Goal: Information Seeking & Learning: Learn about a topic

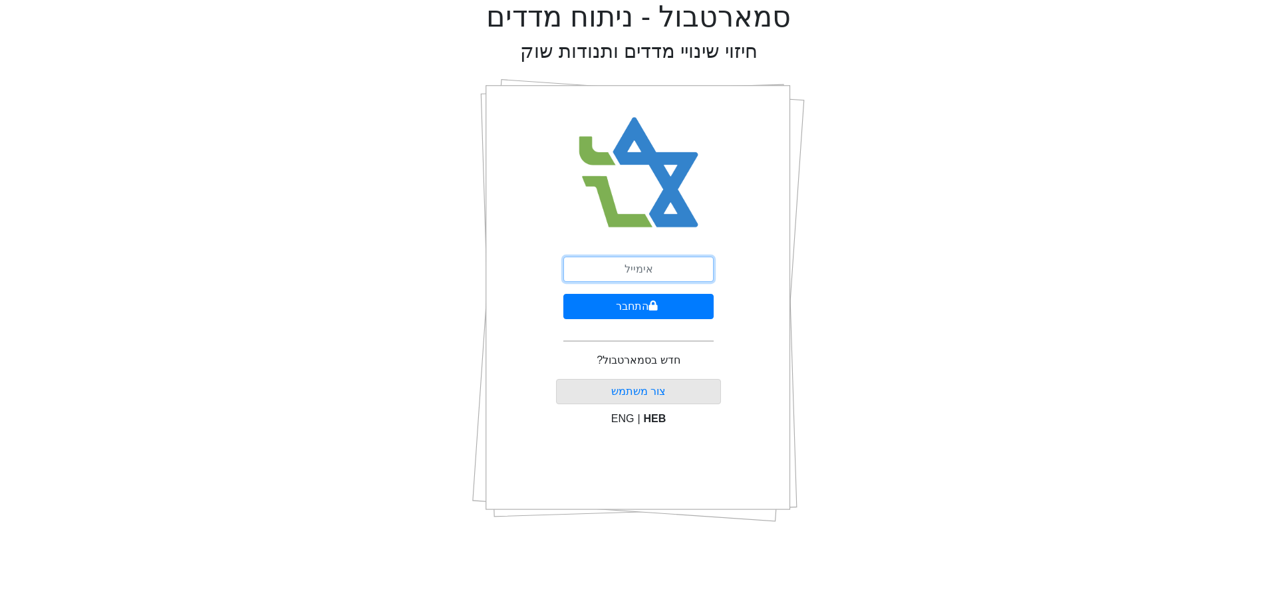
click at [654, 263] on input "email" at bounding box center [638, 269] width 150 height 25
type input "[EMAIL_ADDRESS][DOMAIN_NAME]"
click at [667, 303] on button "התחבר" at bounding box center [638, 306] width 150 height 25
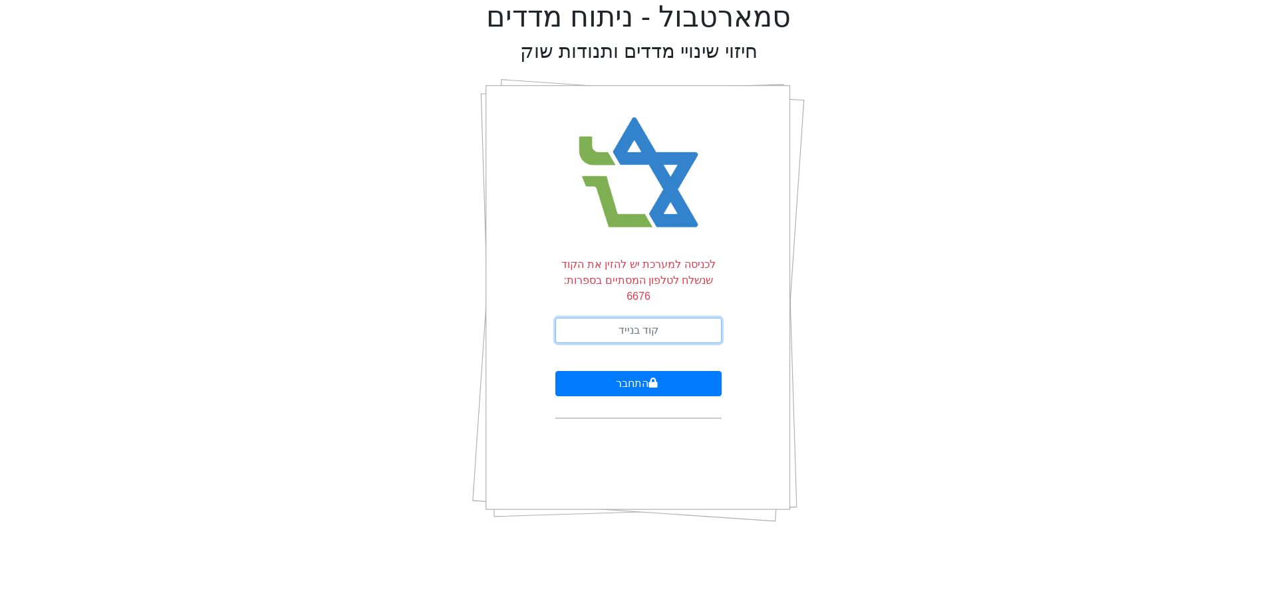
click at [667, 318] on input "text" at bounding box center [639, 330] width 166 height 25
type input "065397"
click at [556, 371] on button "התחבר" at bounding box center [639, 383] width 166 height 25
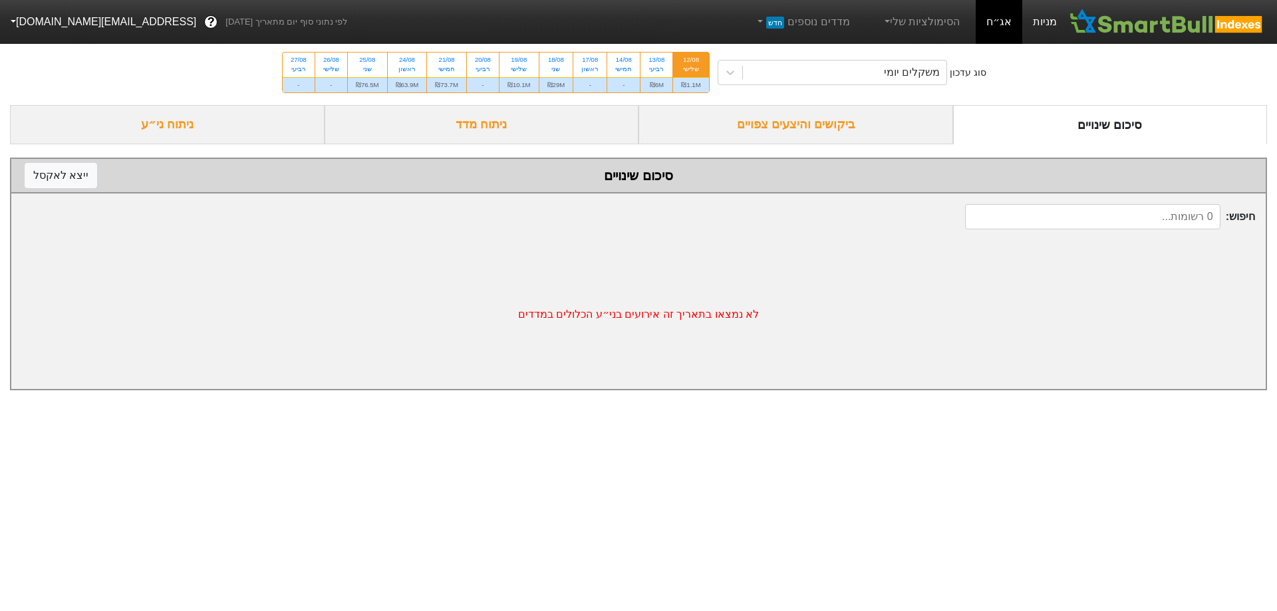
click at [1036, 39] on link "מניות" at bounding box center [1045, 22] width 45 height 44
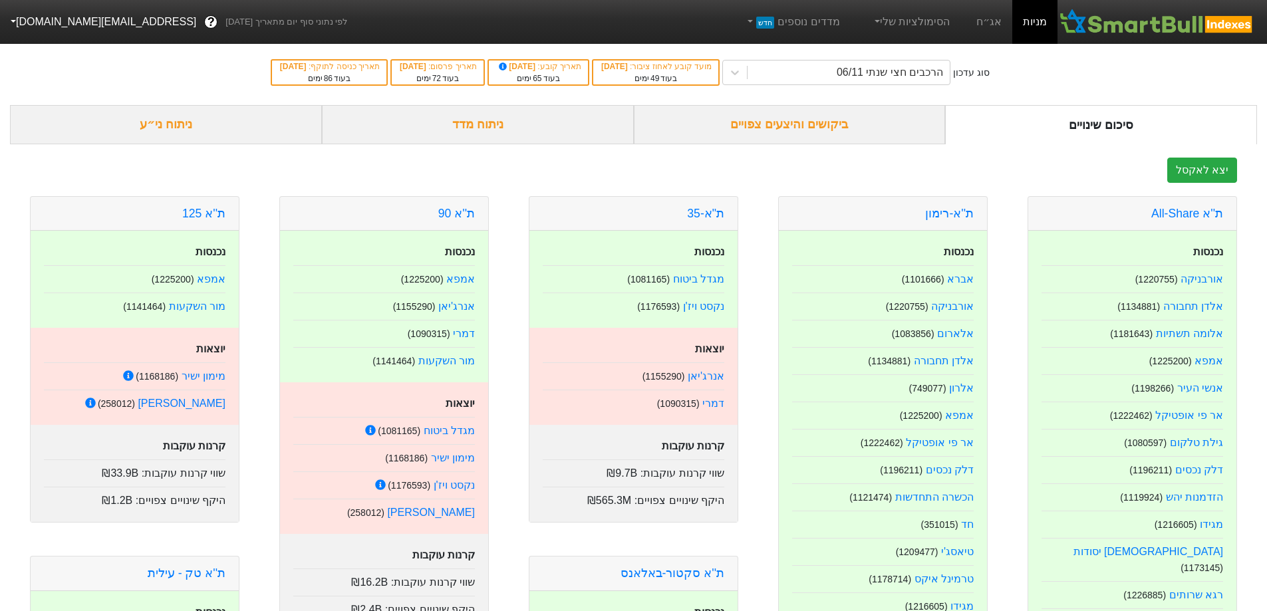
click at [874, 136] on div "ביקושים והיצעים צפויים" at bounding box center [790, 124] width 312 height 39
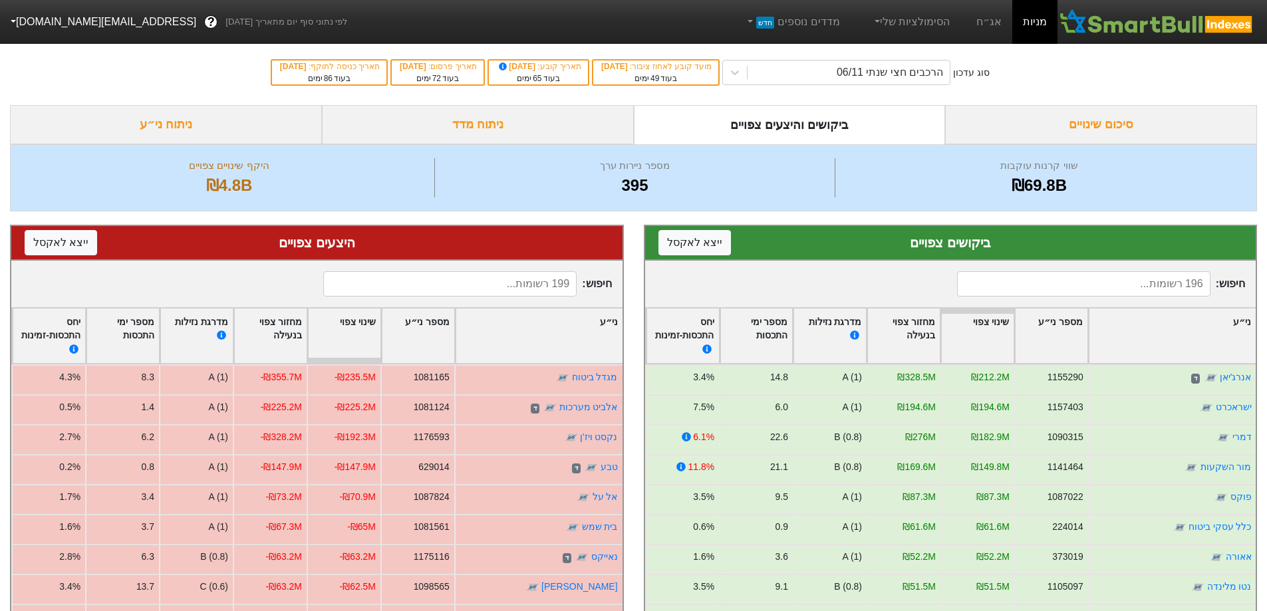
click at [462, 144] on div "שווי קרנות עוקבות ₪69.8B מספר ניירות ערך 395 היקף שינויים צפויים ₪4.8B" at bounding box center [633, 177] width 1247 height 67
click at [468, 139] on div "ניתוח מדד" at bounding box center [478, 124] width 312 height 39
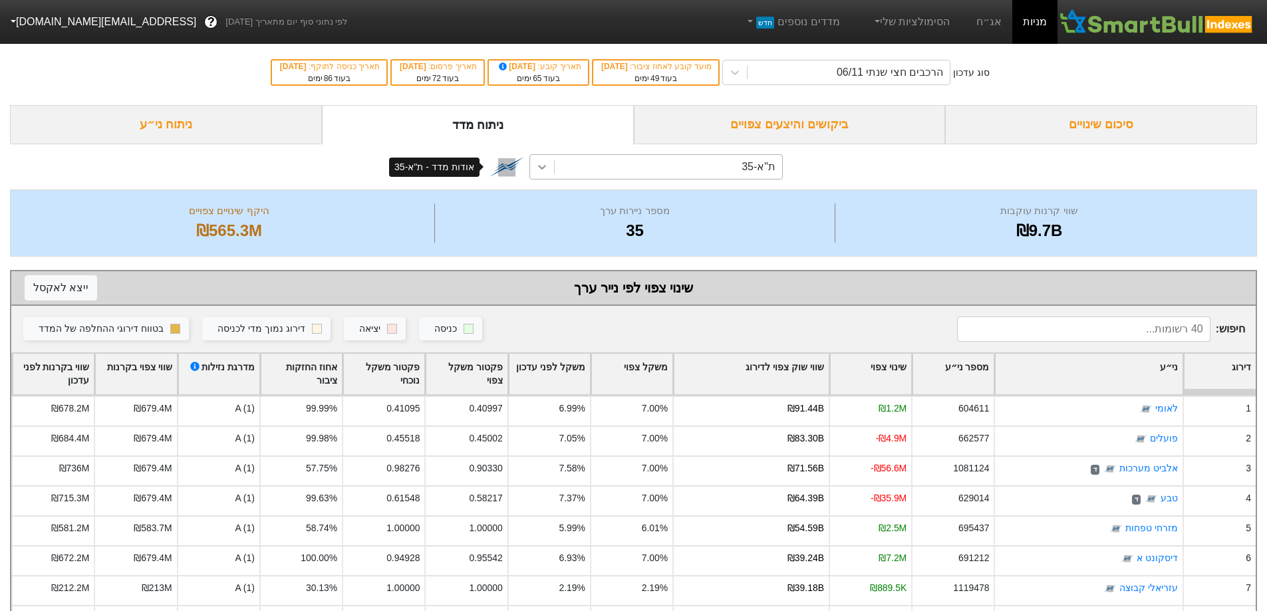
click at [530, 158] on div at bounding box center [542, 167] width 24 height 24
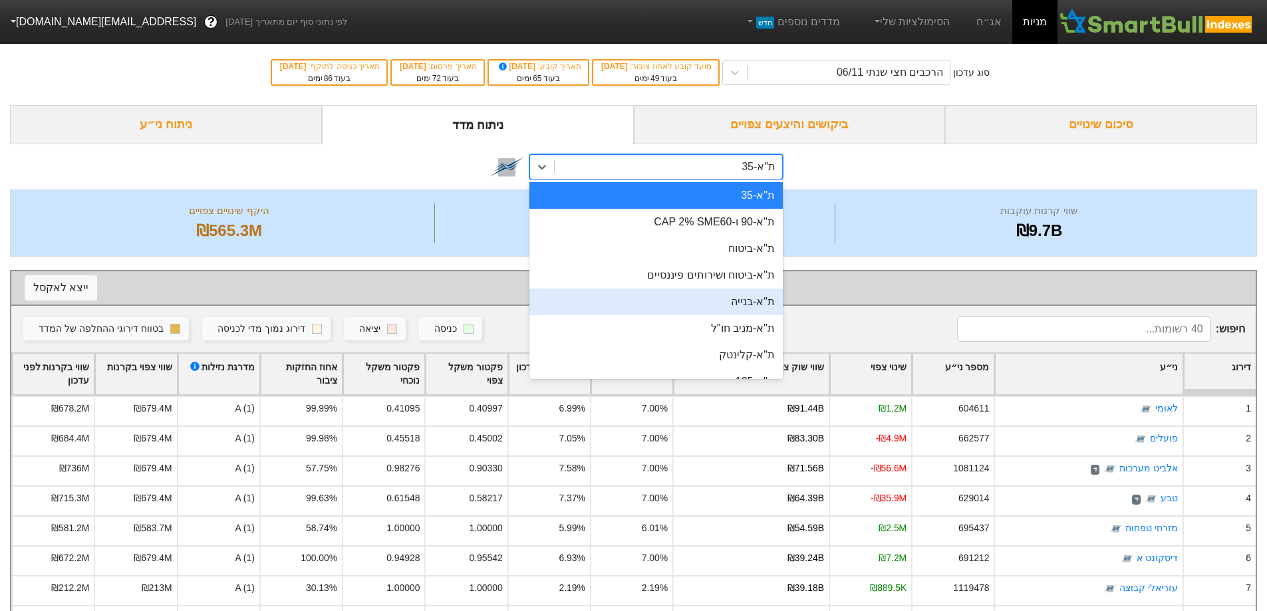
scroll to position [67, 0]
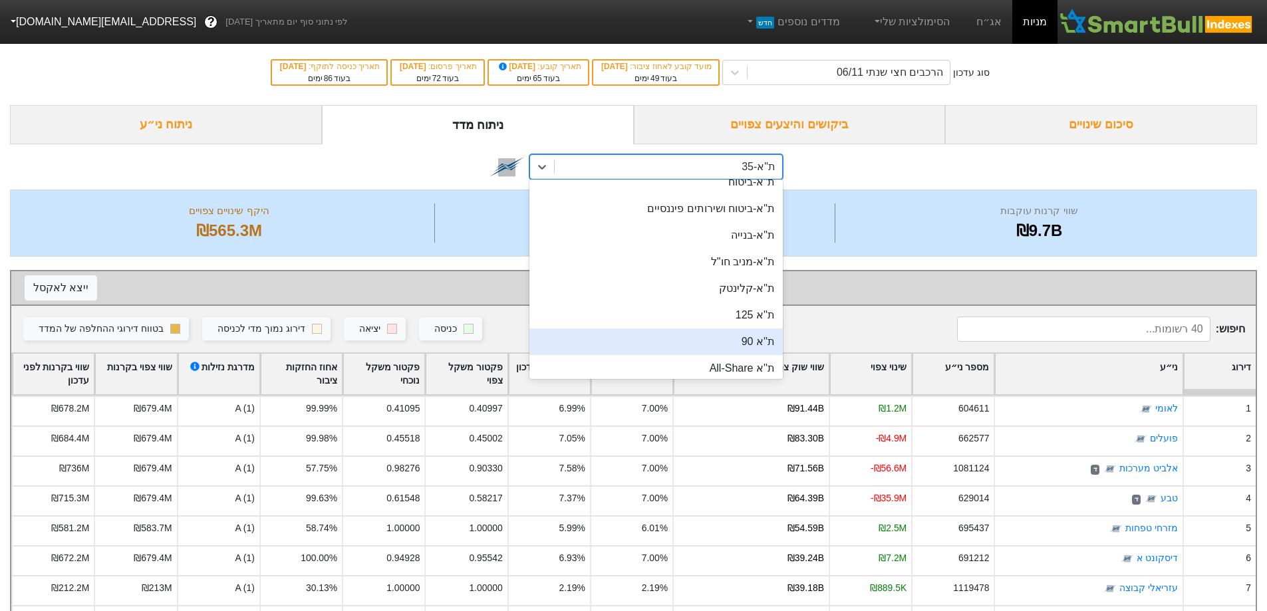
click at [652, 342] on div "ת''א 90" at bounding box center [656, 342] width 253 height 27
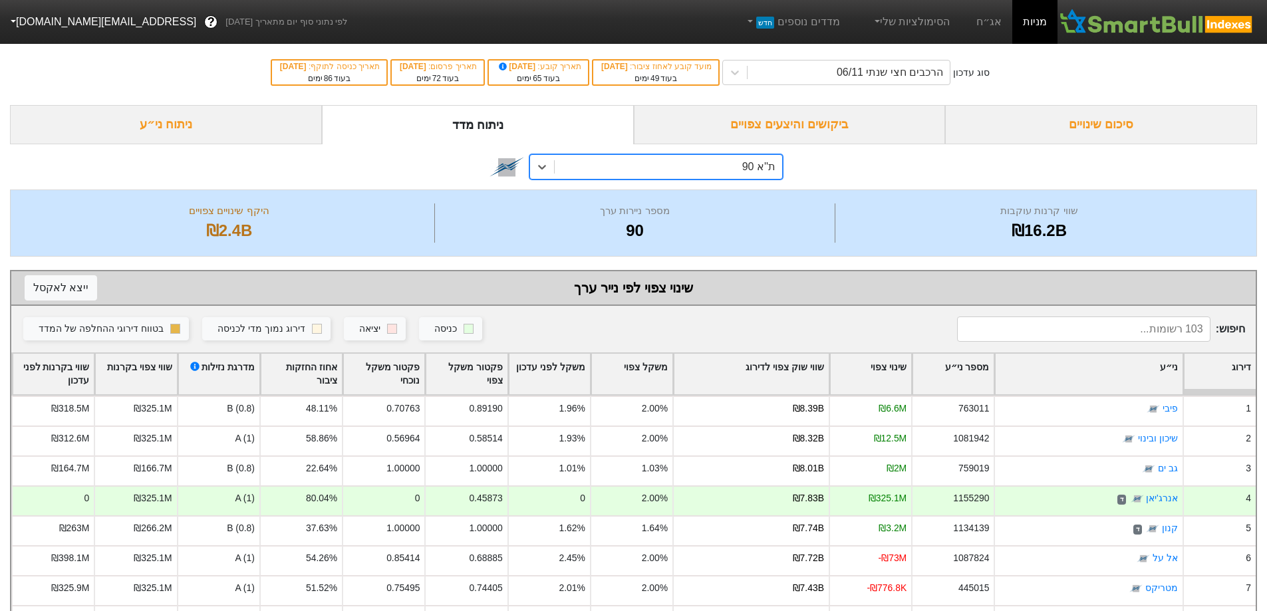
click at [746, 176] on div "ת''א 90" at bounding box center [669, 167] width 228 height 24
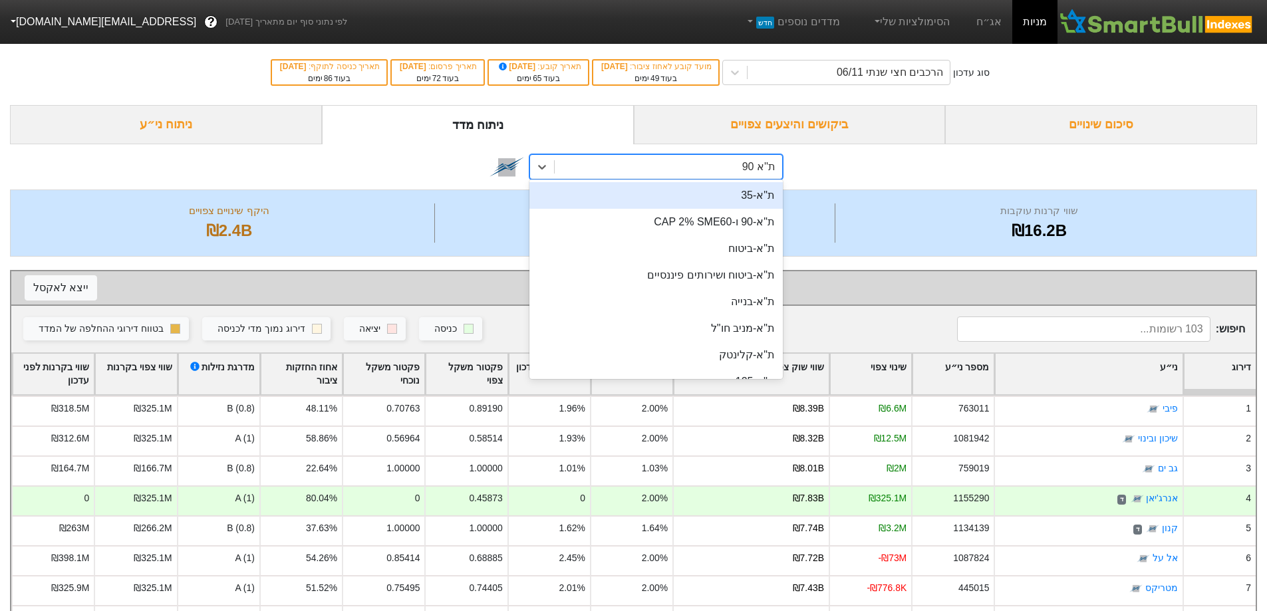
click at [760, 200] on div "ת"א-35" at bounding box center [656, 195] width 253 height 27
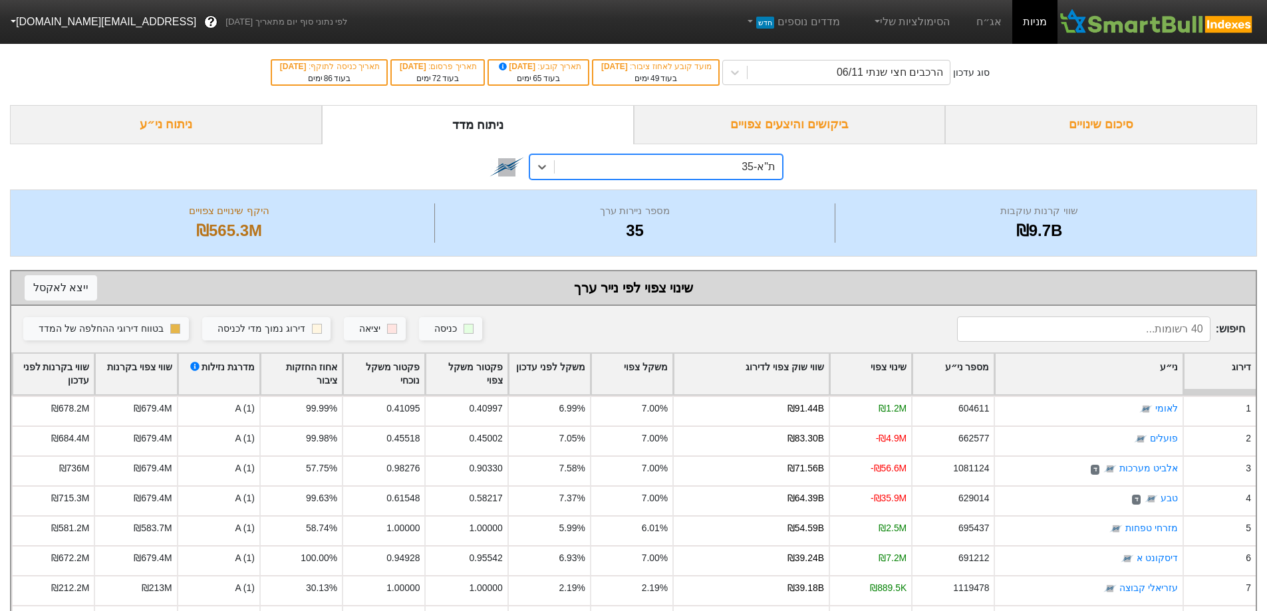
click at [758, 181] on div "option ת"א-35, selected. 0 results available. Select is focused ,type to refine…" at bounding box center [633, 166] width 1247 height 45
click at [769, 182] on div "ת"א-35" at bounding box center [633, 166] width 1247 height 45
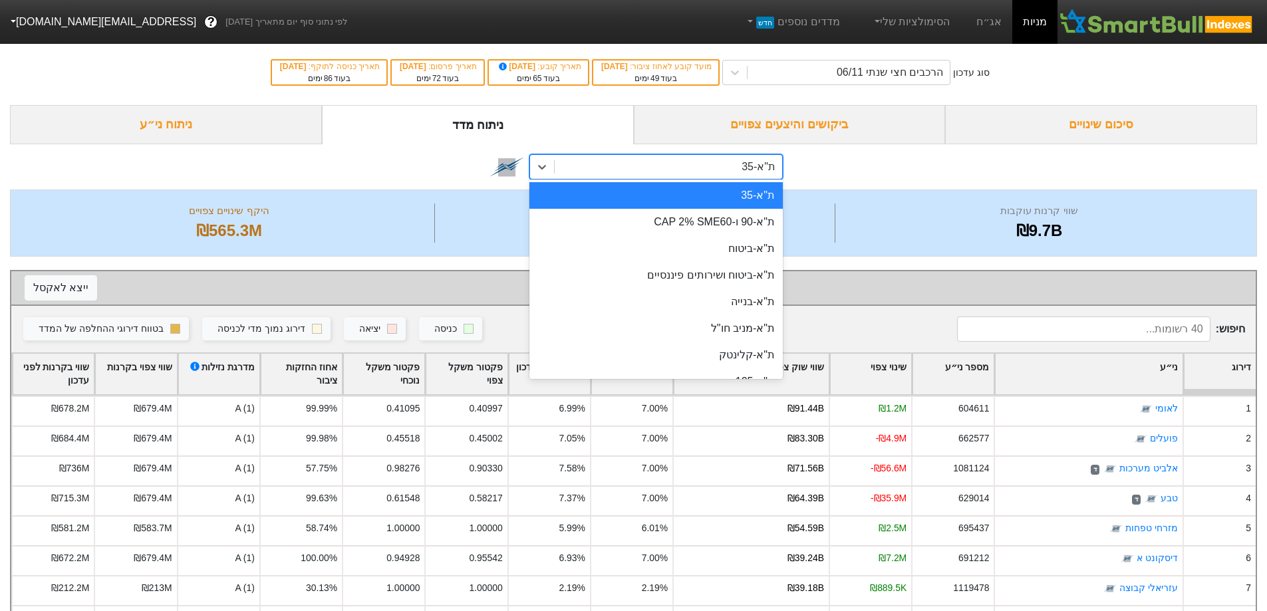
click at [774, 172] on div "ת"א-35" at bounding box center [759, 167] width 34 height 16
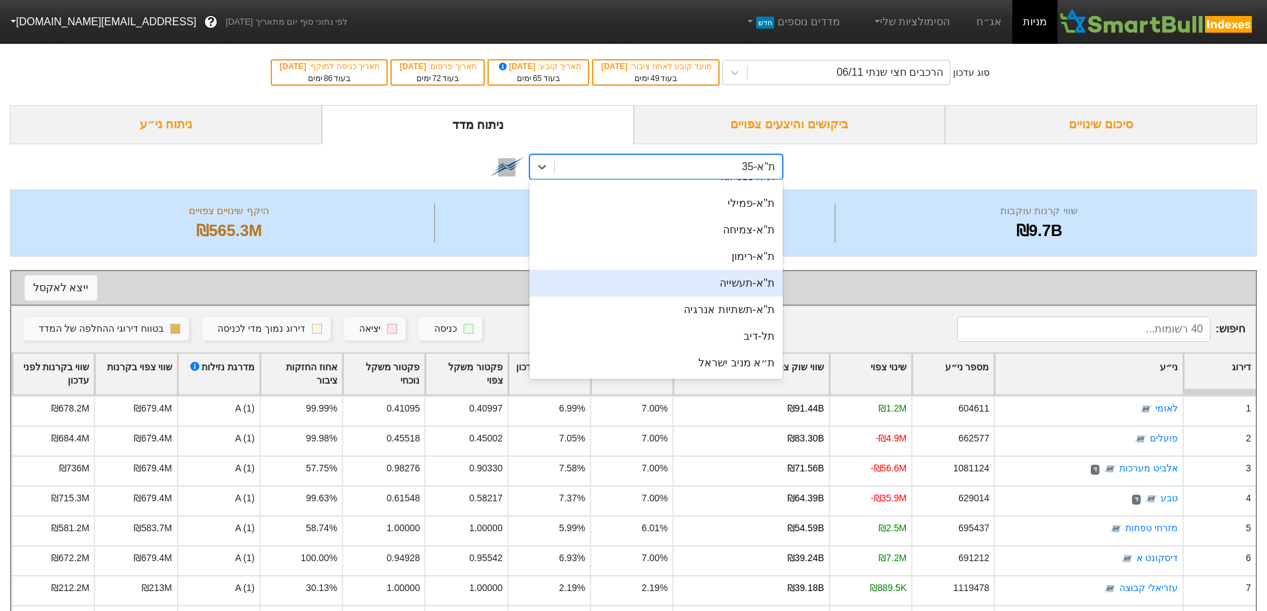
scroll to position [311, 0]
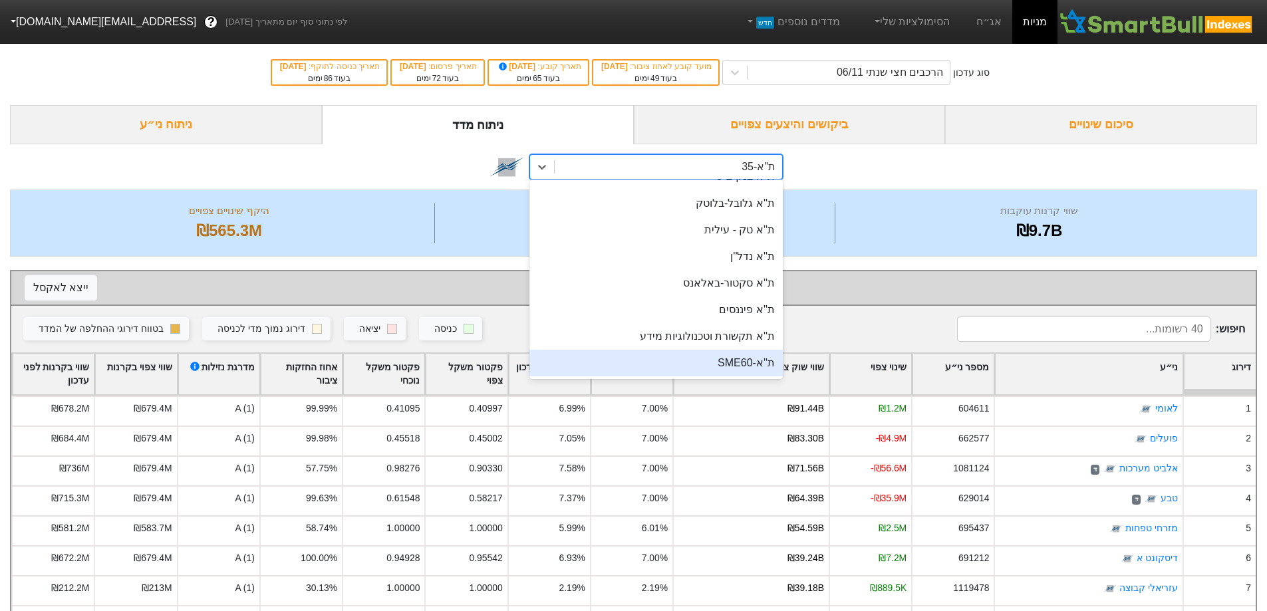
click at [755, 366] on div "ת''א-SME60" at bounding box center [656, 363] width 253 height 27
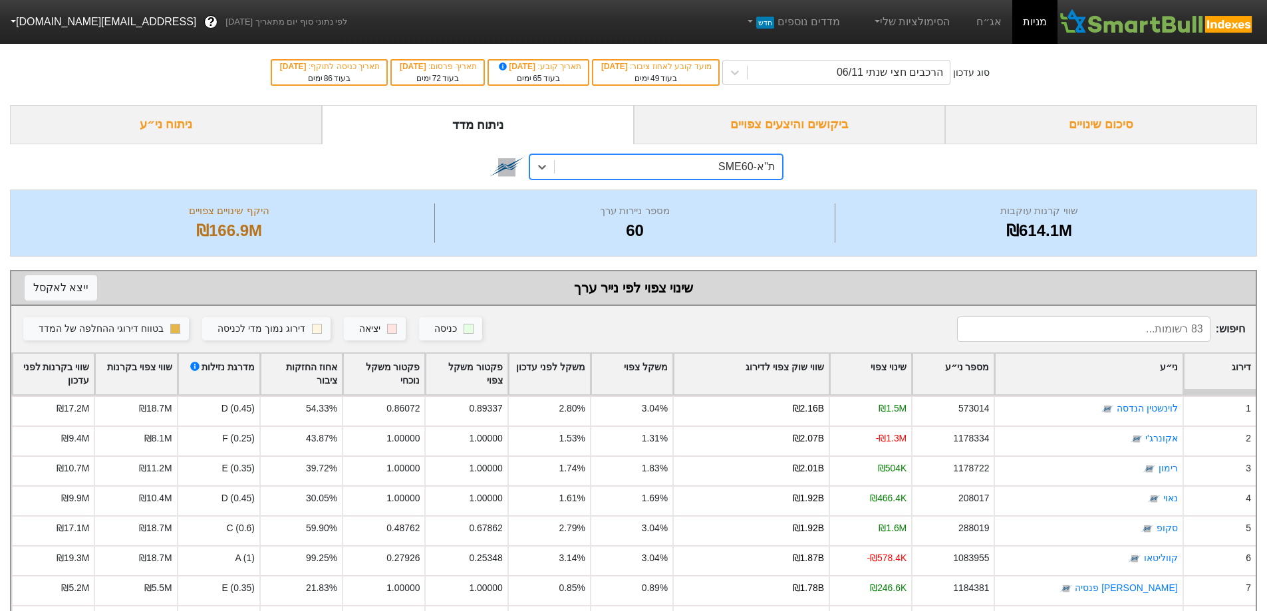
click at [732, 176] on div "ת''א-SME60" at bounding box center [669, 167] width 228 height 24
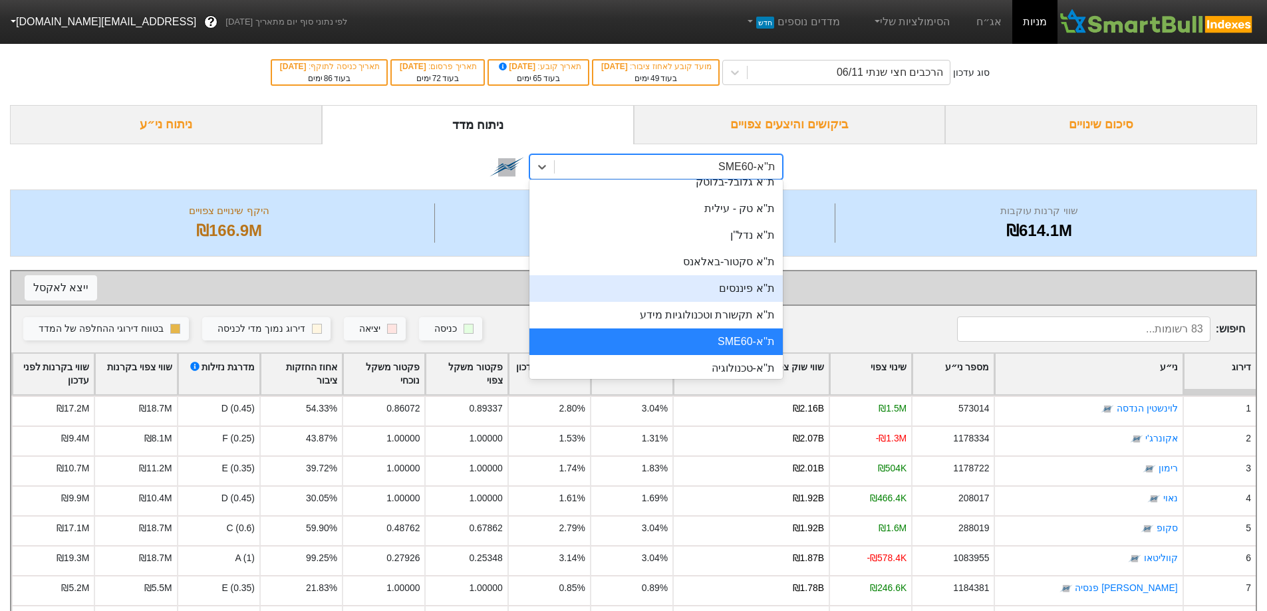
scroll to position [200, 0]
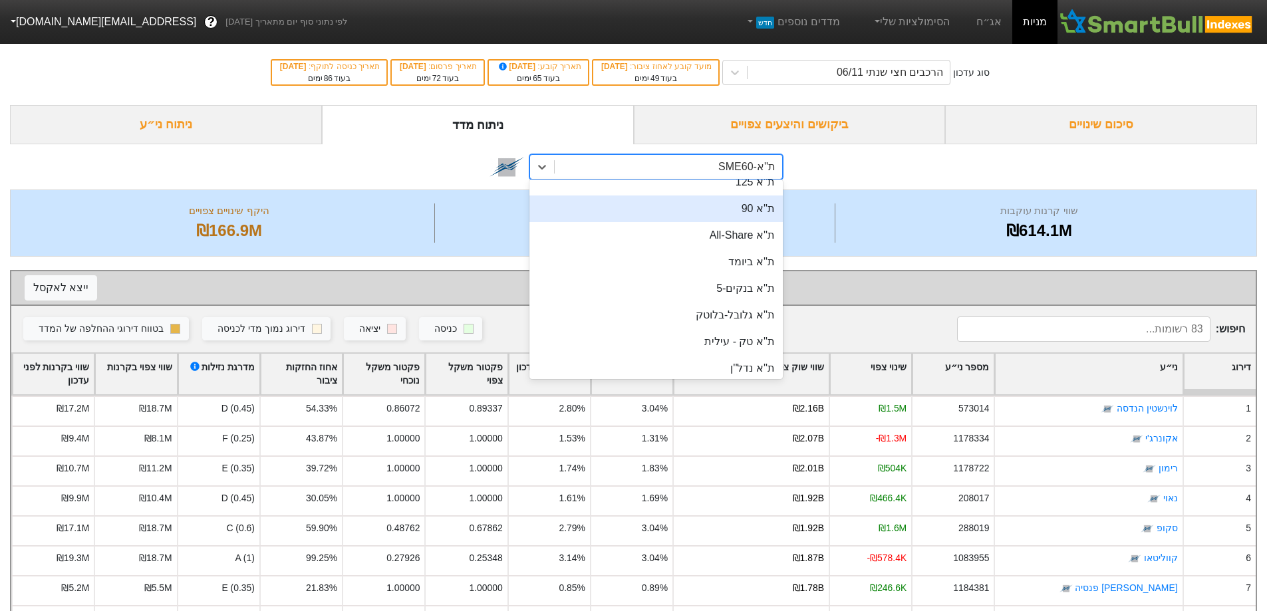
click at [759, 213] on div "ת''א 90" at bounding box center [656, 209] width 253 height 27
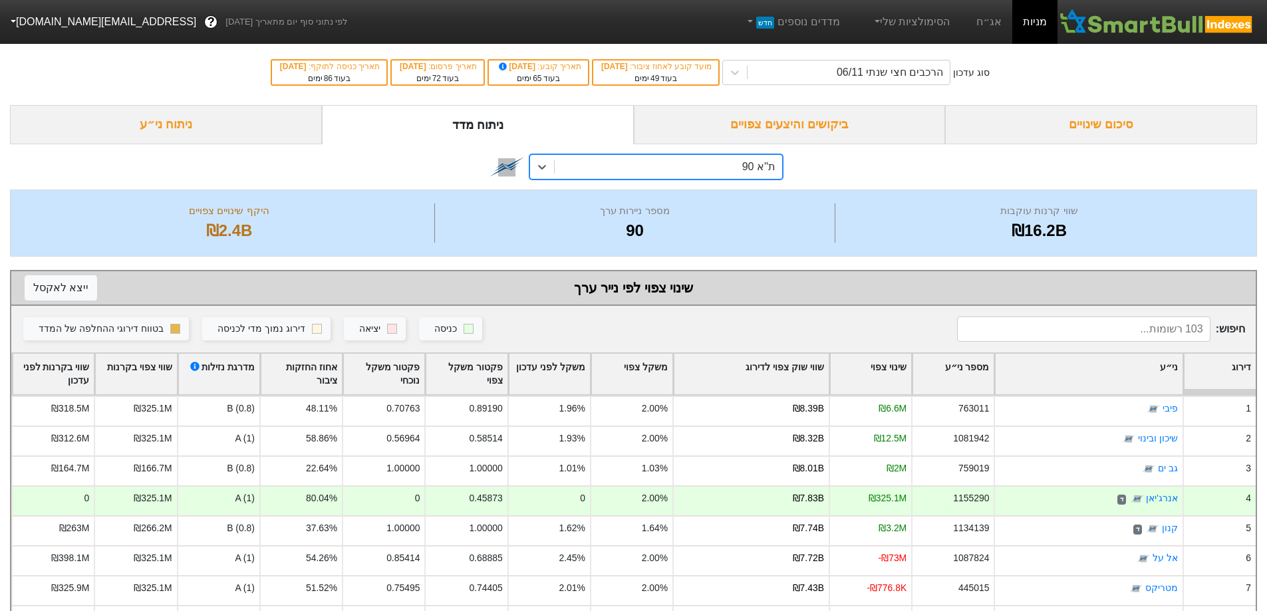
click at [1096, 129] on div "סיכום שינויים" at bounding box center [1101, 124] width 312 height 39
